Goal: Transaction & Acquisition: Purchase product/service

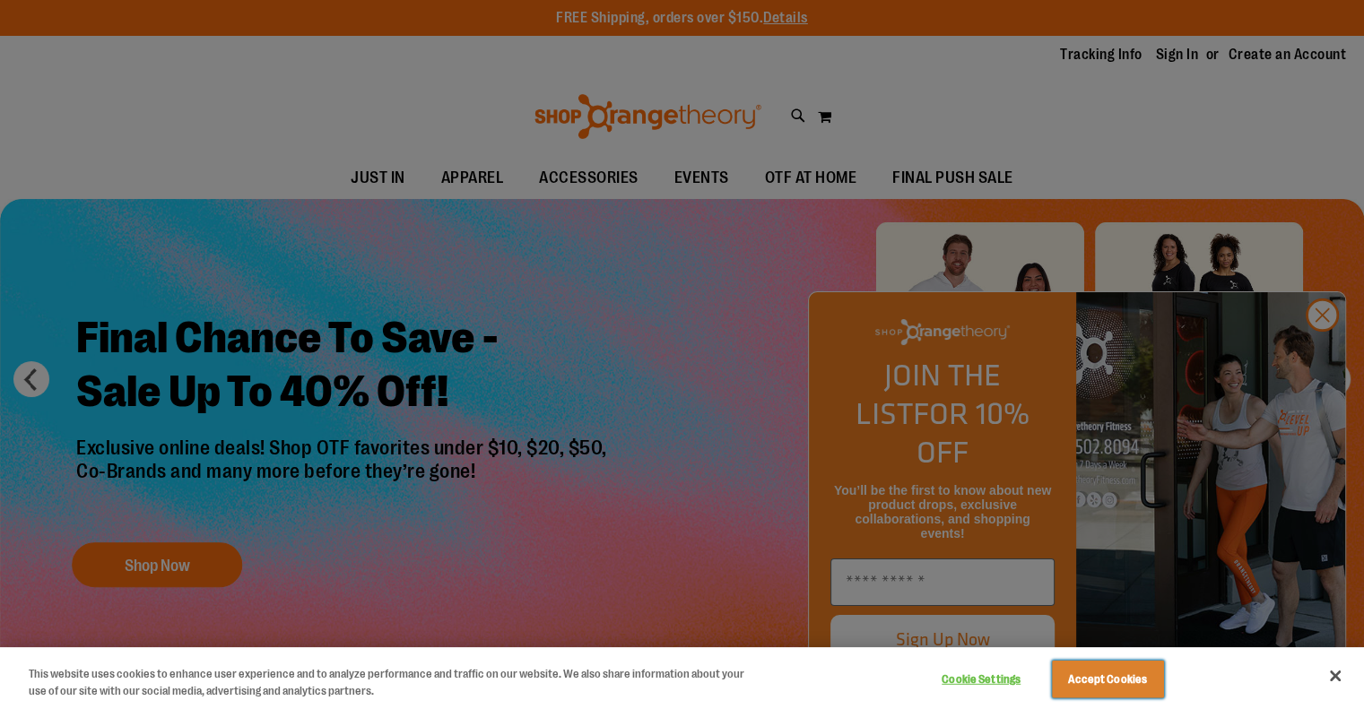
click at [1127, 687] on button "Accept Cookies" at bounding box center [1108, 680] width 112 height 38
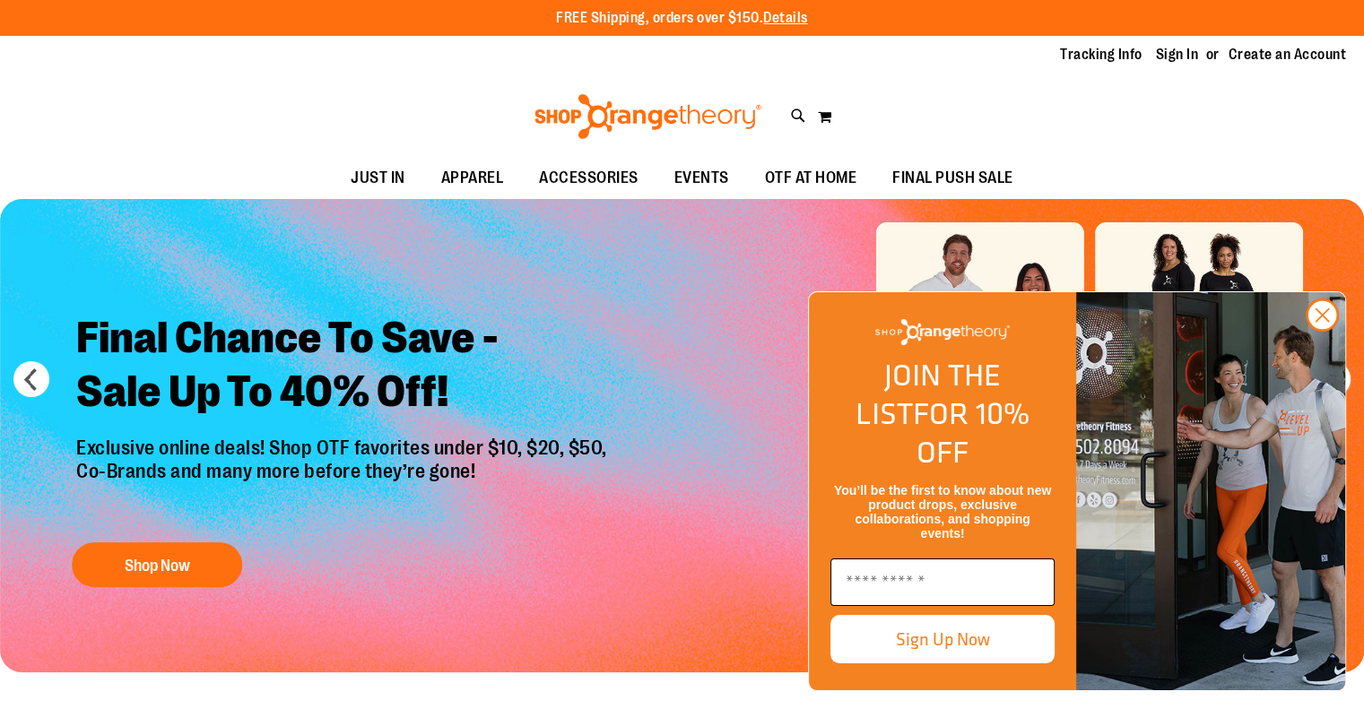
click at [957, 587] on input "Enter email" at bounding box center [943, 583] width 224 height 48
type input "**********"
click at [998, 644] on button "Sign Up Now" at bounding box center [943, 639] width 224 height 48
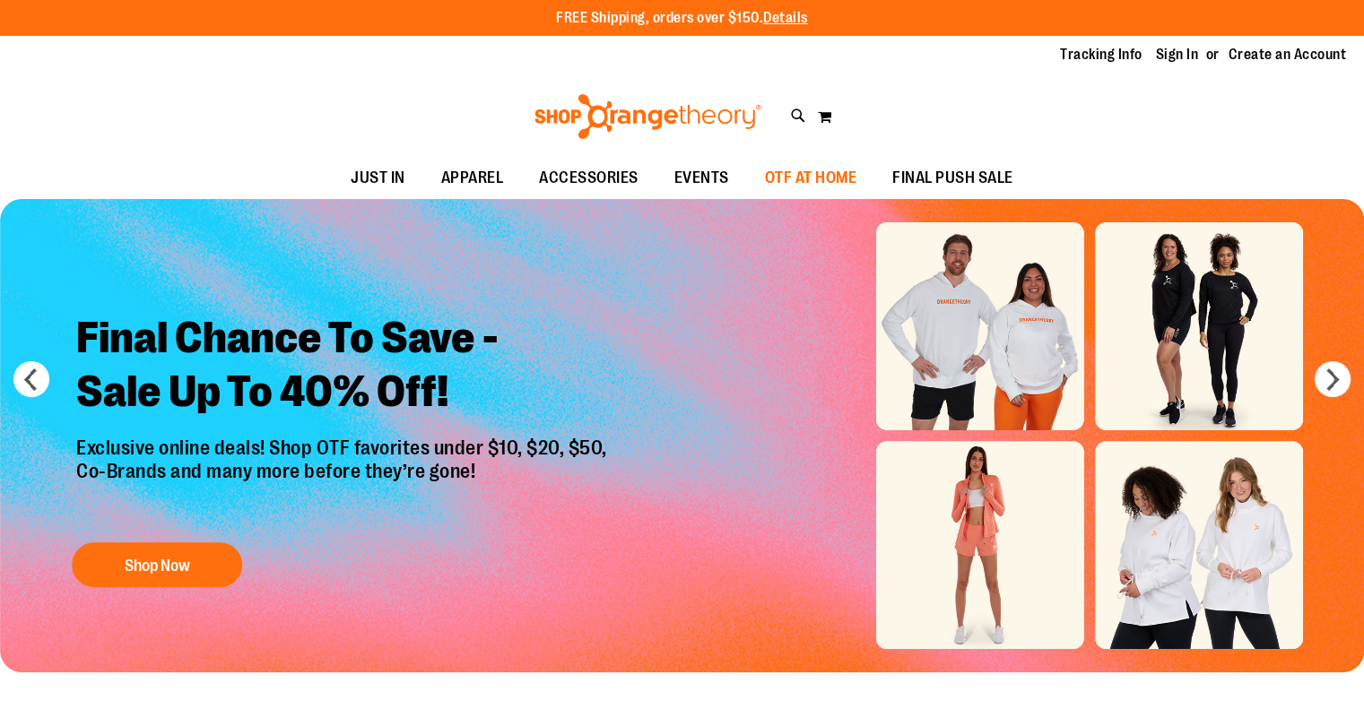
click at [809, 178] on span "OTF AT HOME" at bounding box center [811, 178] width 92 height 40
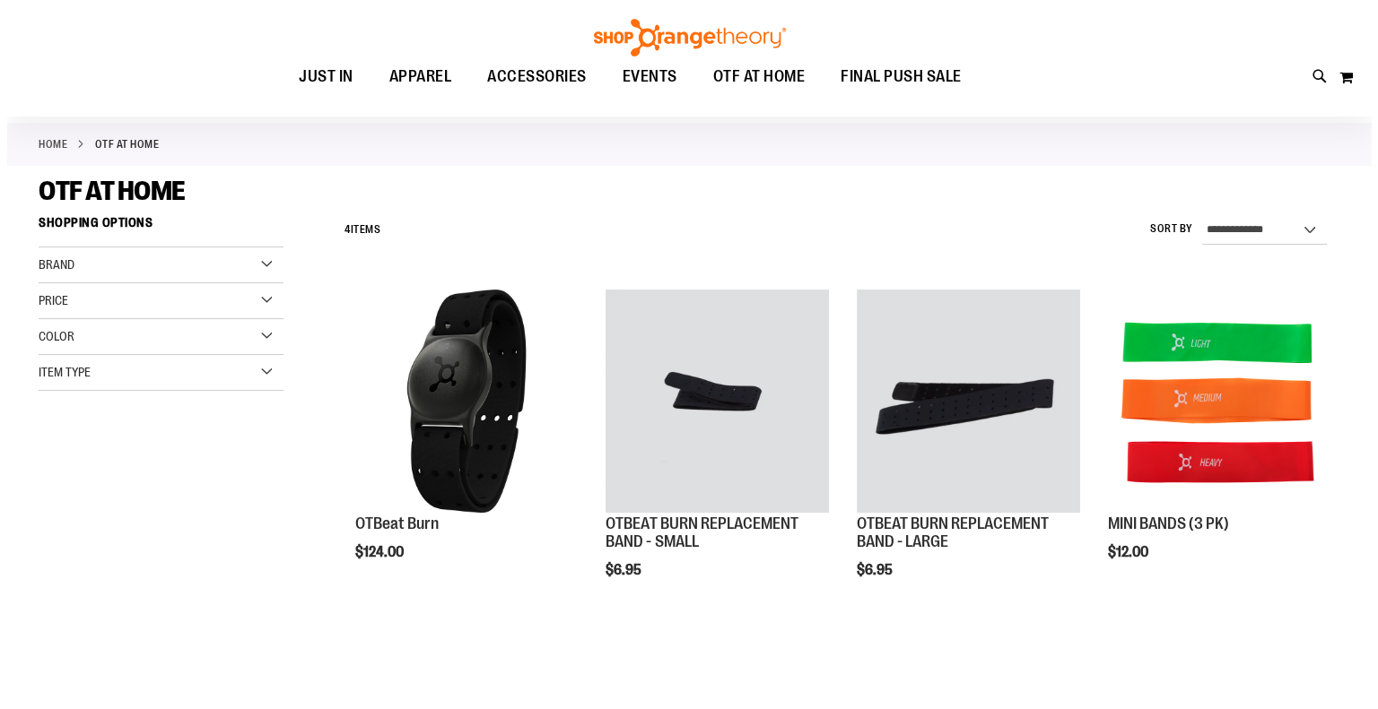
scroll to position [83, 0]
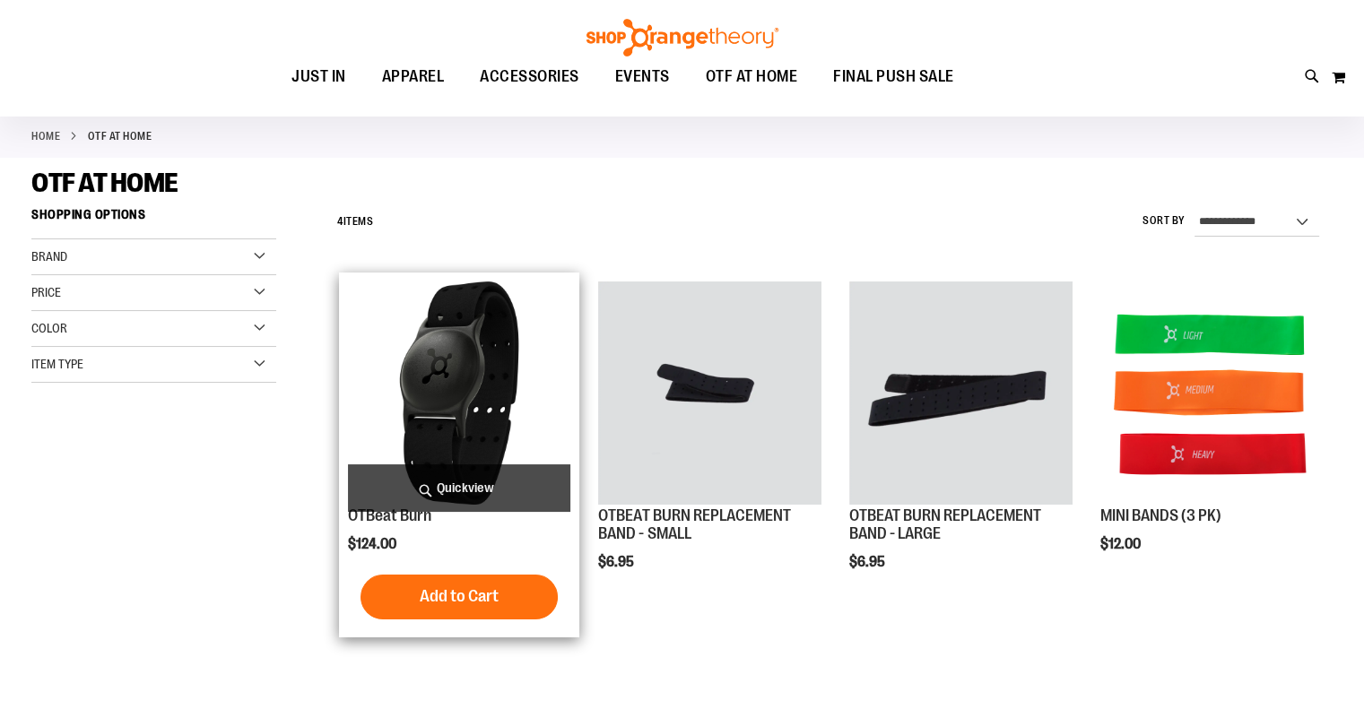
click at [441, 492] on span "Quickview" at bounding box center [459, 489] width 223 height 48
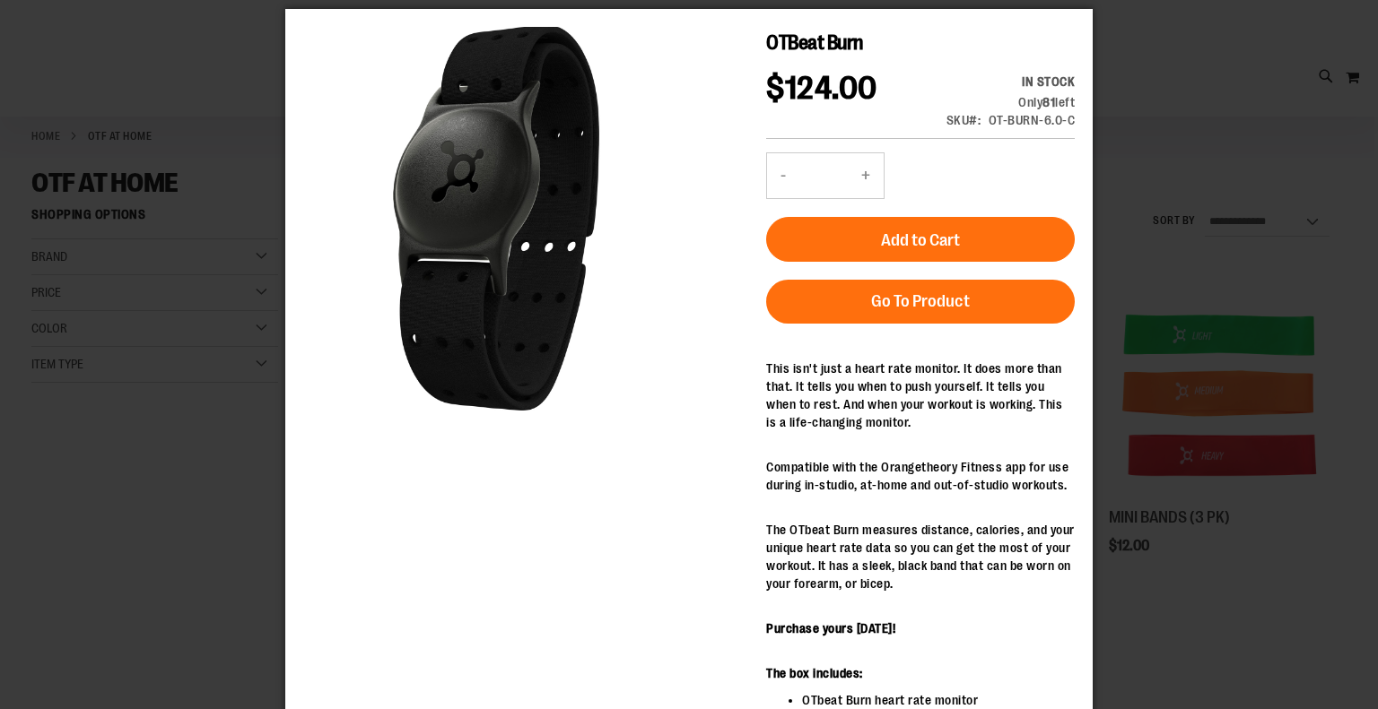
scroll to position [28, 0]
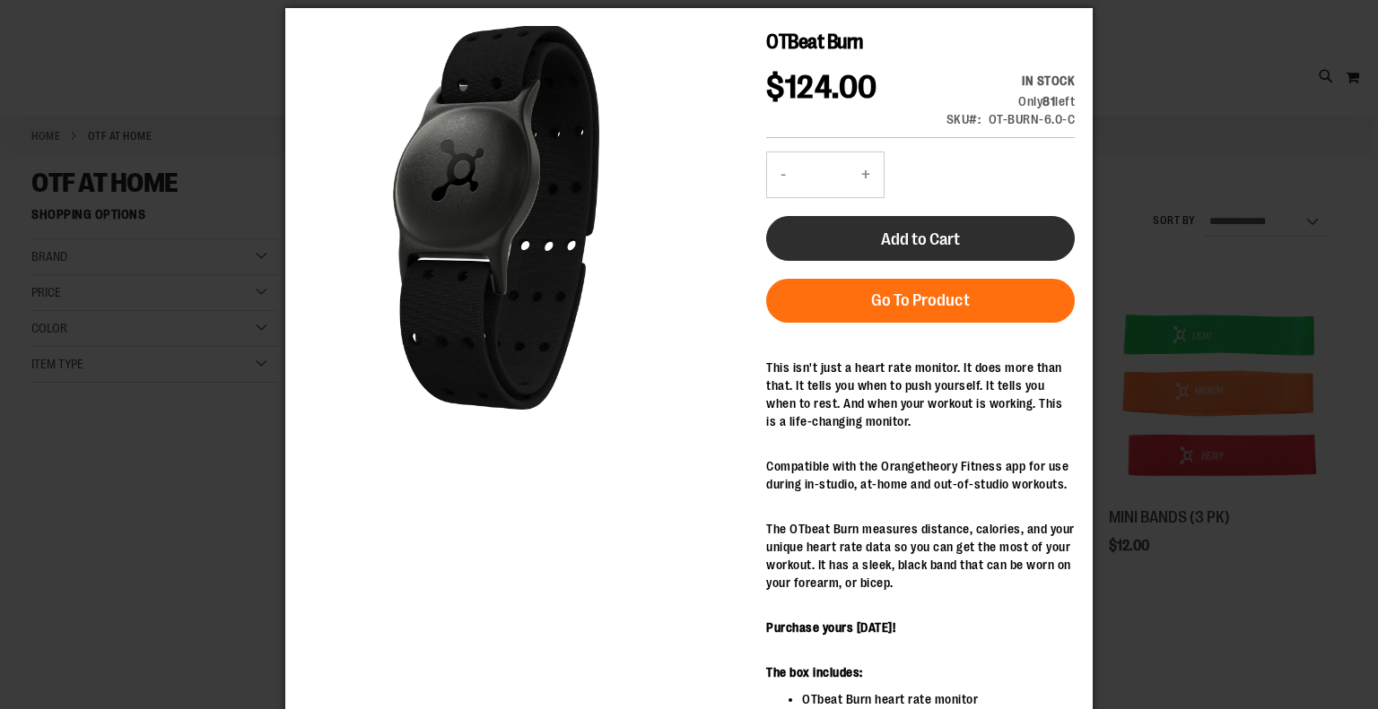
click at [970, 226] on button "Add to Cart" at bounding box center [920, 238] width 309 height 45
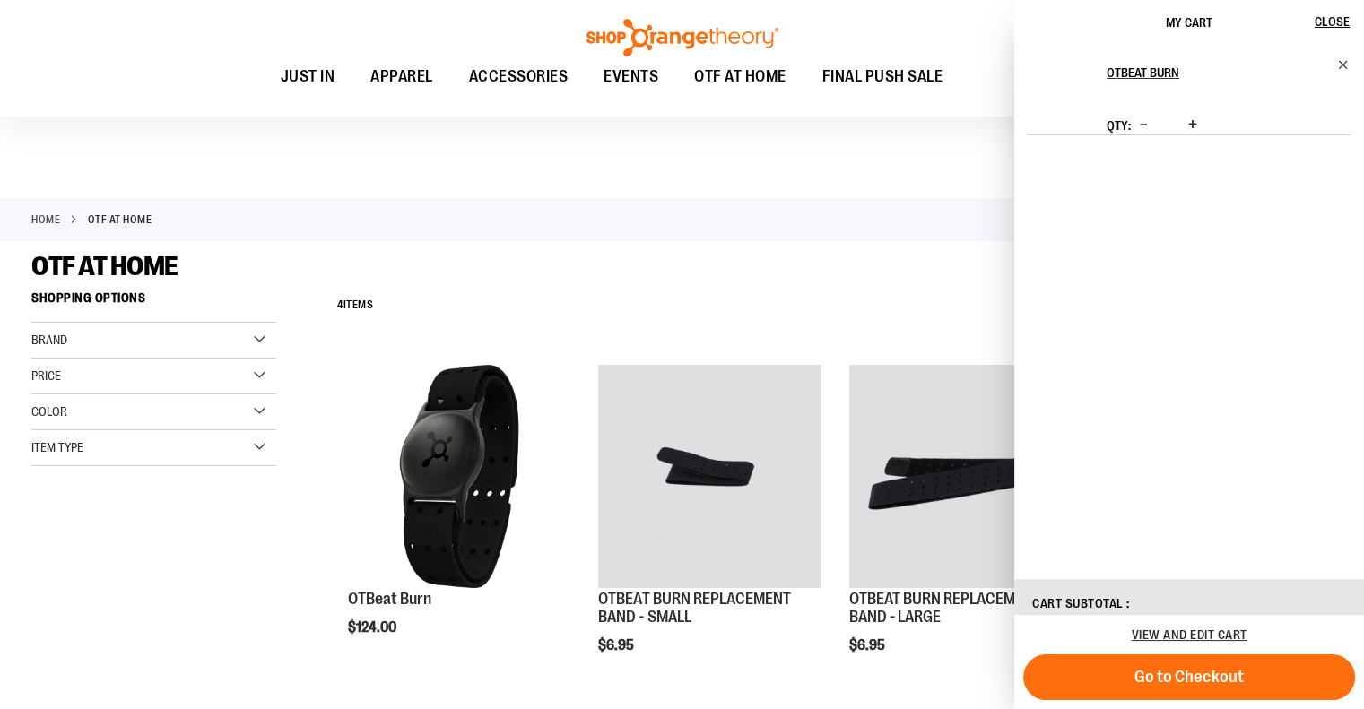
scroll to position [476, 0]
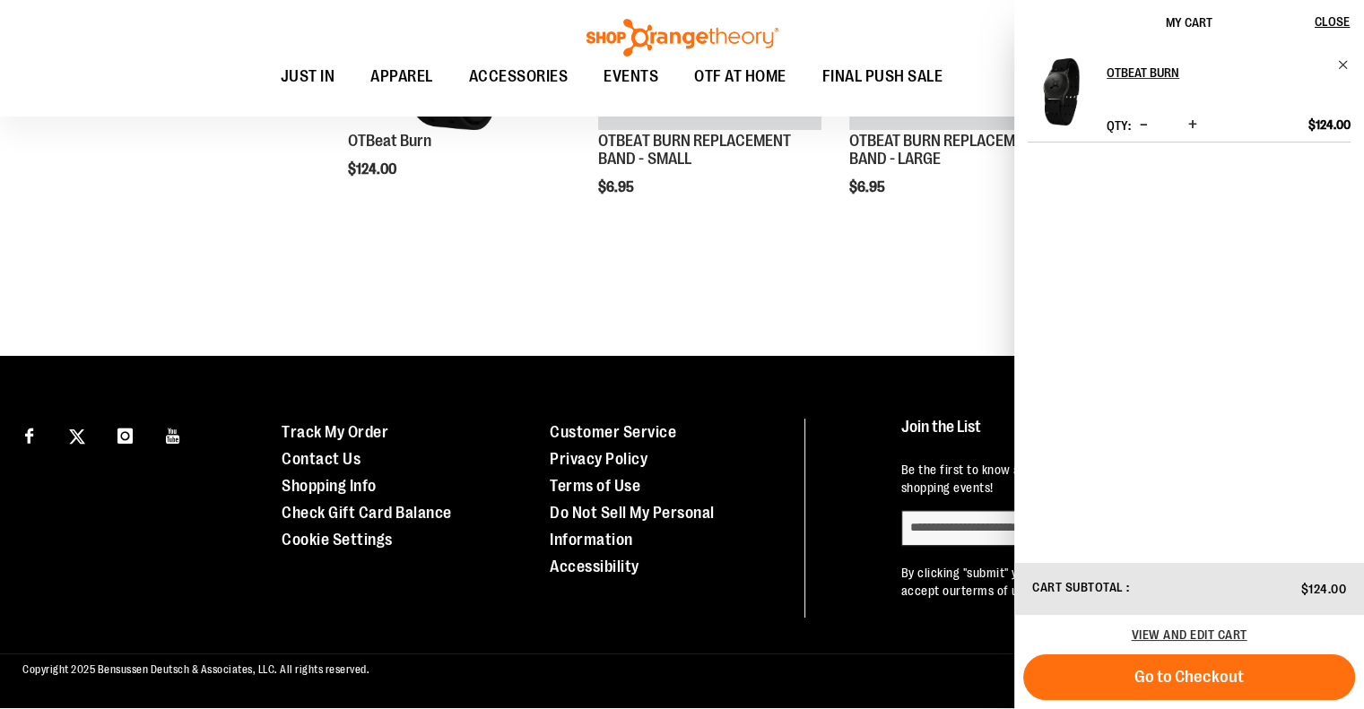
click at [777, 266] on div "Show ** ** ** per page" at bounding box center [830, 275] width 1005 height 18
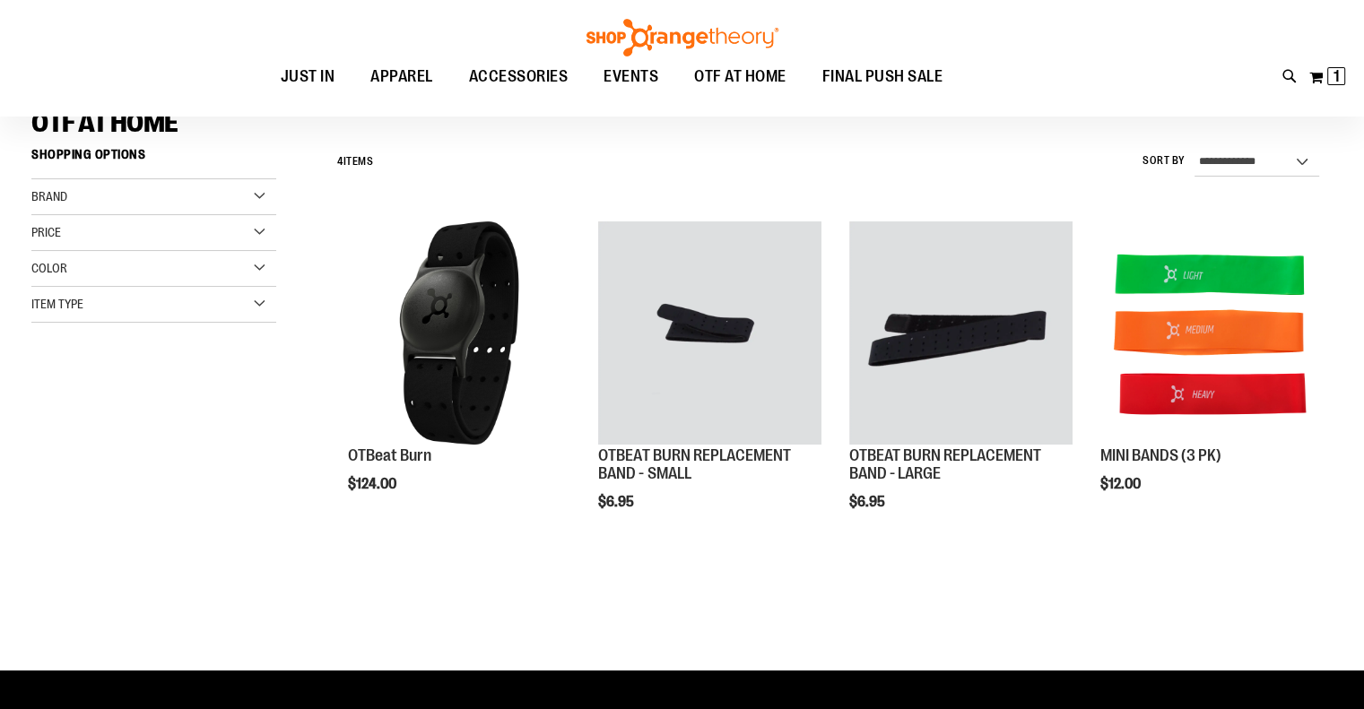
scroll to position [0, 0]
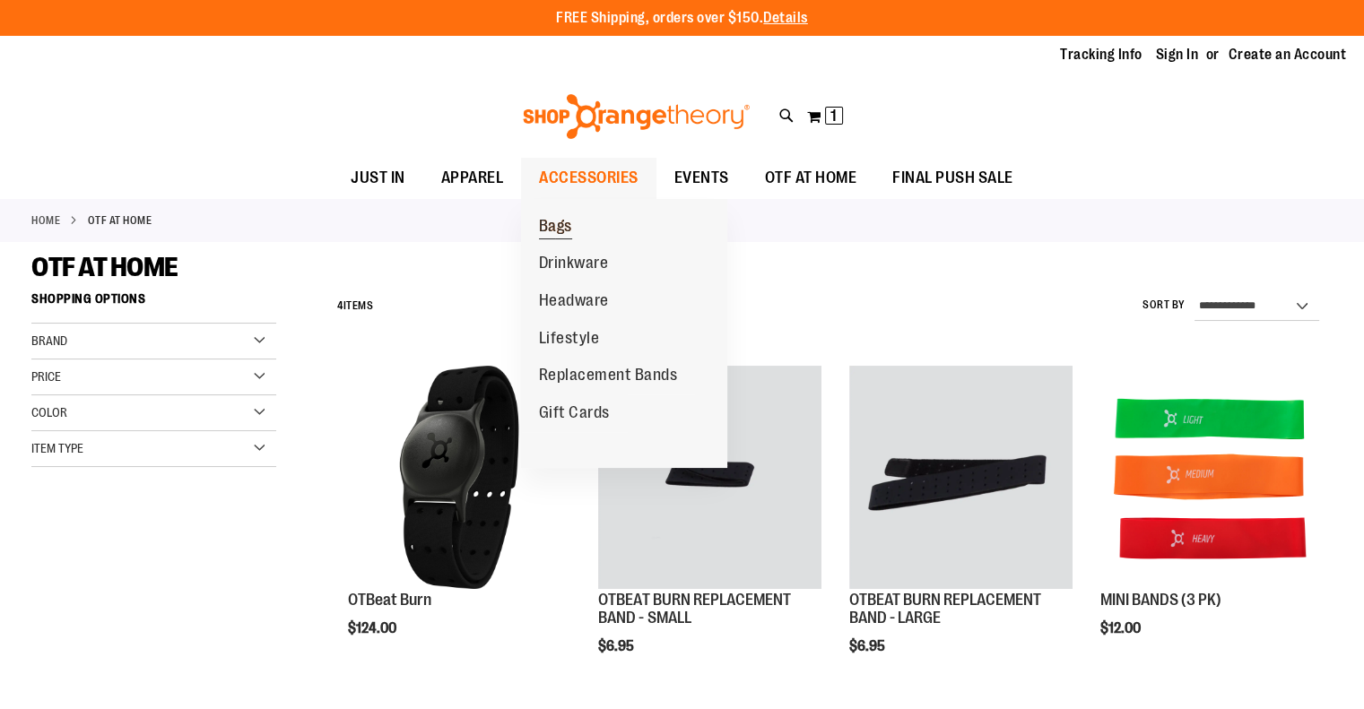
click at [570, 231] on span "Bags" at bounding box center [555, 228] width 33 height 22
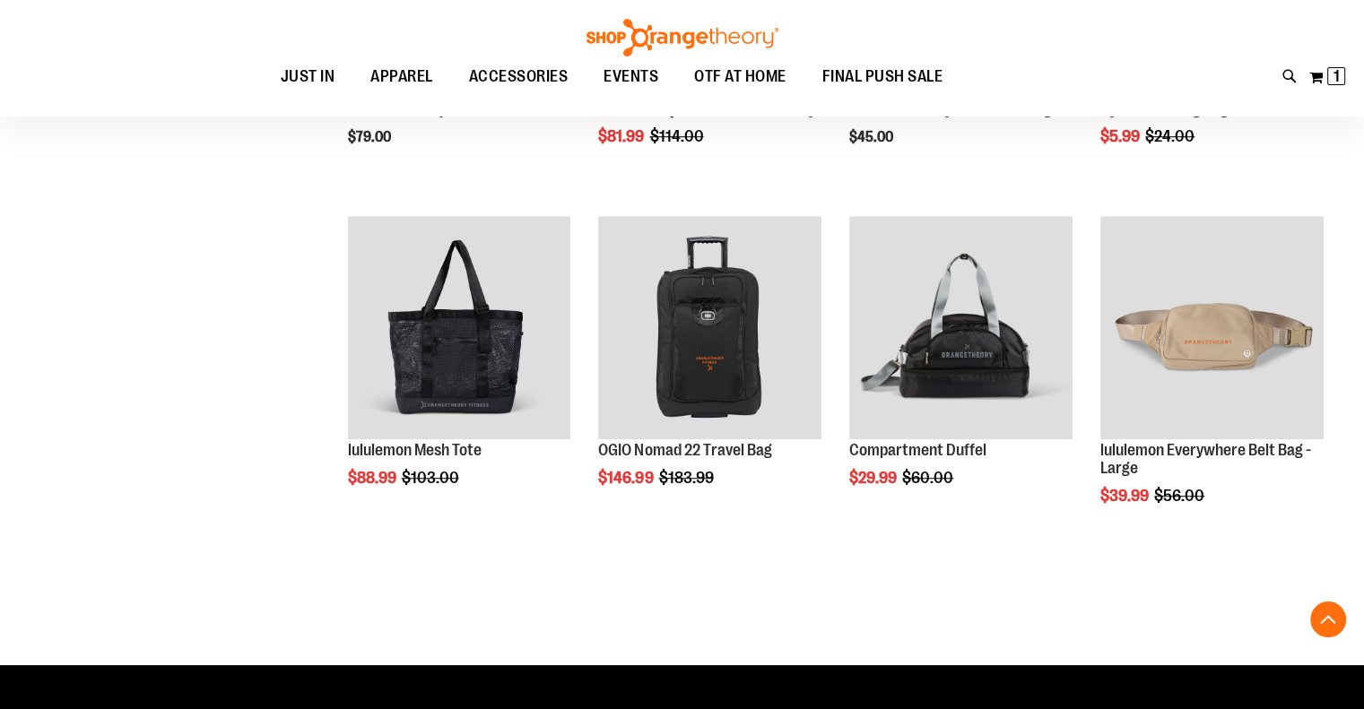
scroll to position [1179, 0]
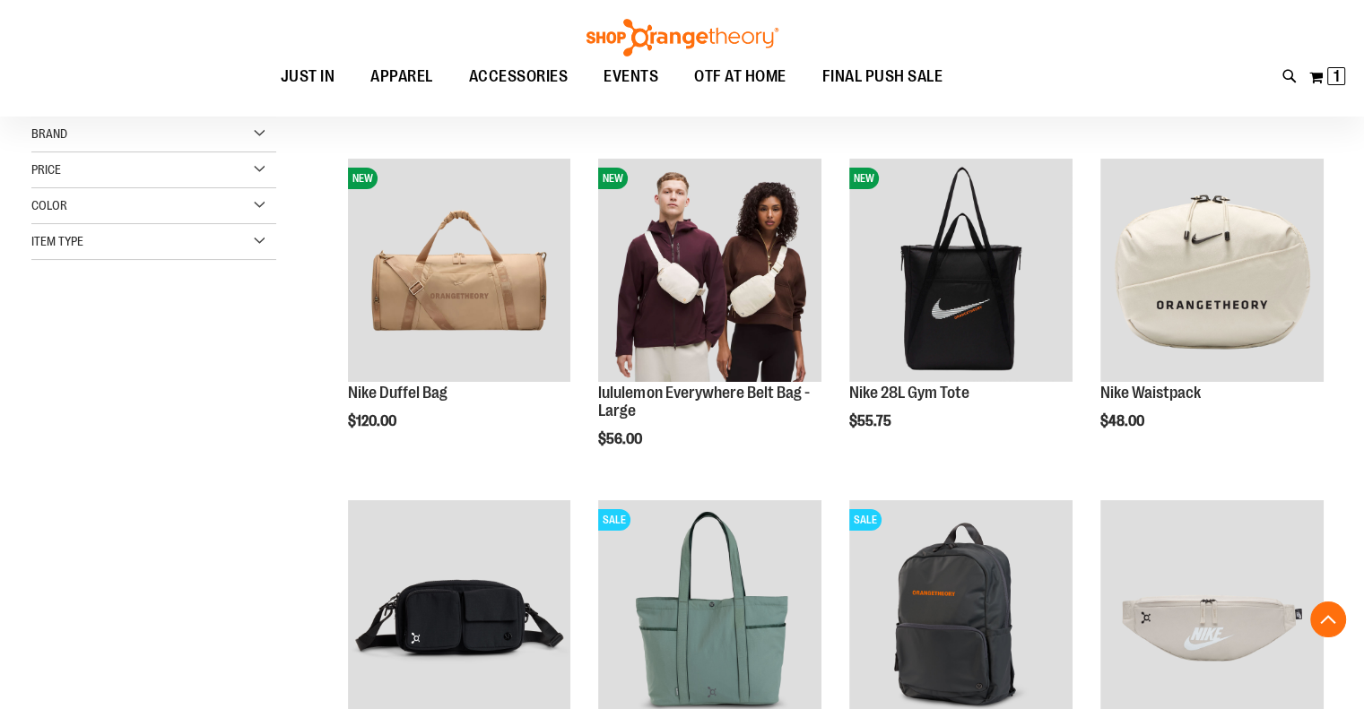
scroll to position [749, 0]
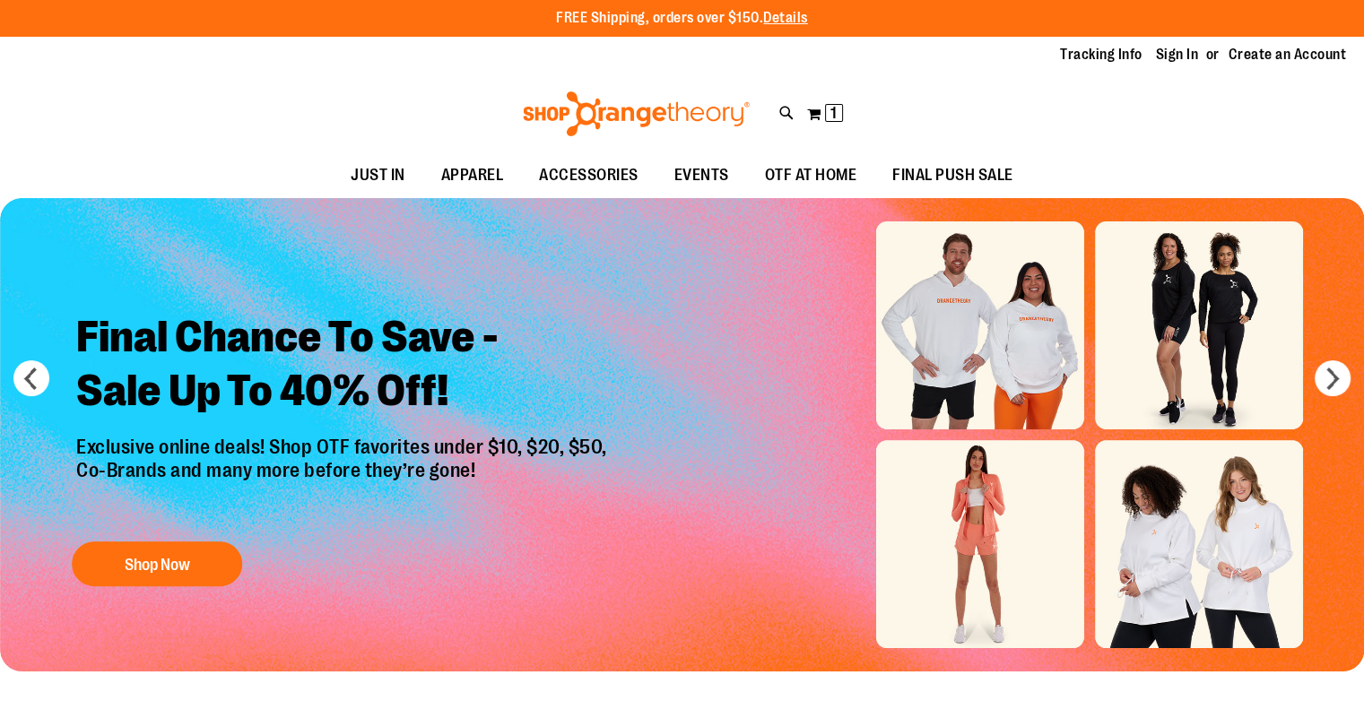
drag, startPoint x: 1372, startPoint y: 83, endPoint x: 1377, endPoint y: -5, distance: 88.9
click at [1363, 0] on html "Skip to Content The store will not work correctly when cookies are disabled. FR…" at bounding box center [682, 354] width 1364 height 709
